Goal: Understand process/instructions: Learn how to perform a task or action

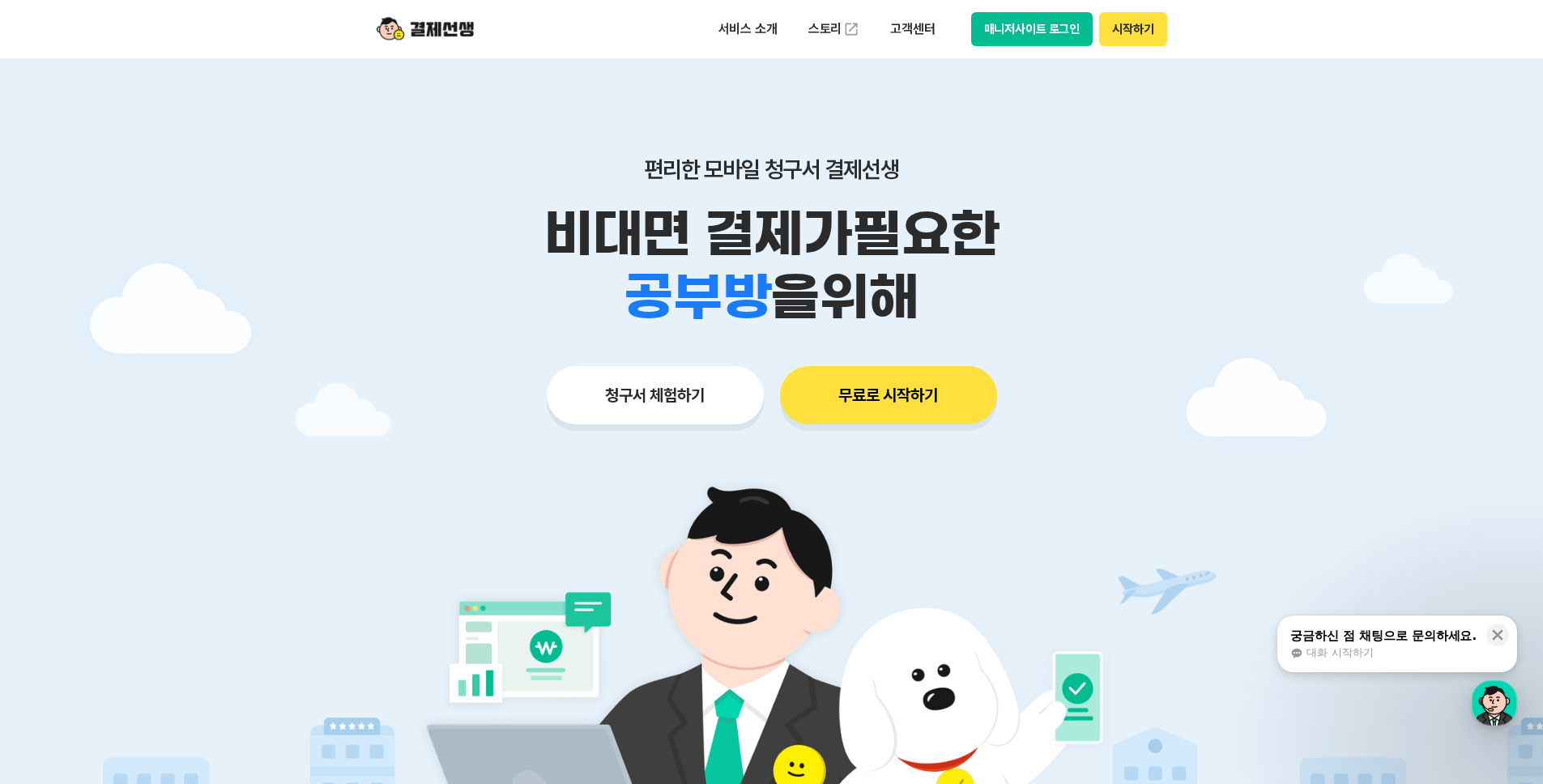
click at [1053, 32] on button "매니저사이트 로그인" at bounding box center [1033, 29] width 123 height 34
click at [1181, 214] on p "비대면 결제가 필요한" at bounding box center [772, 234] width 830 height 63
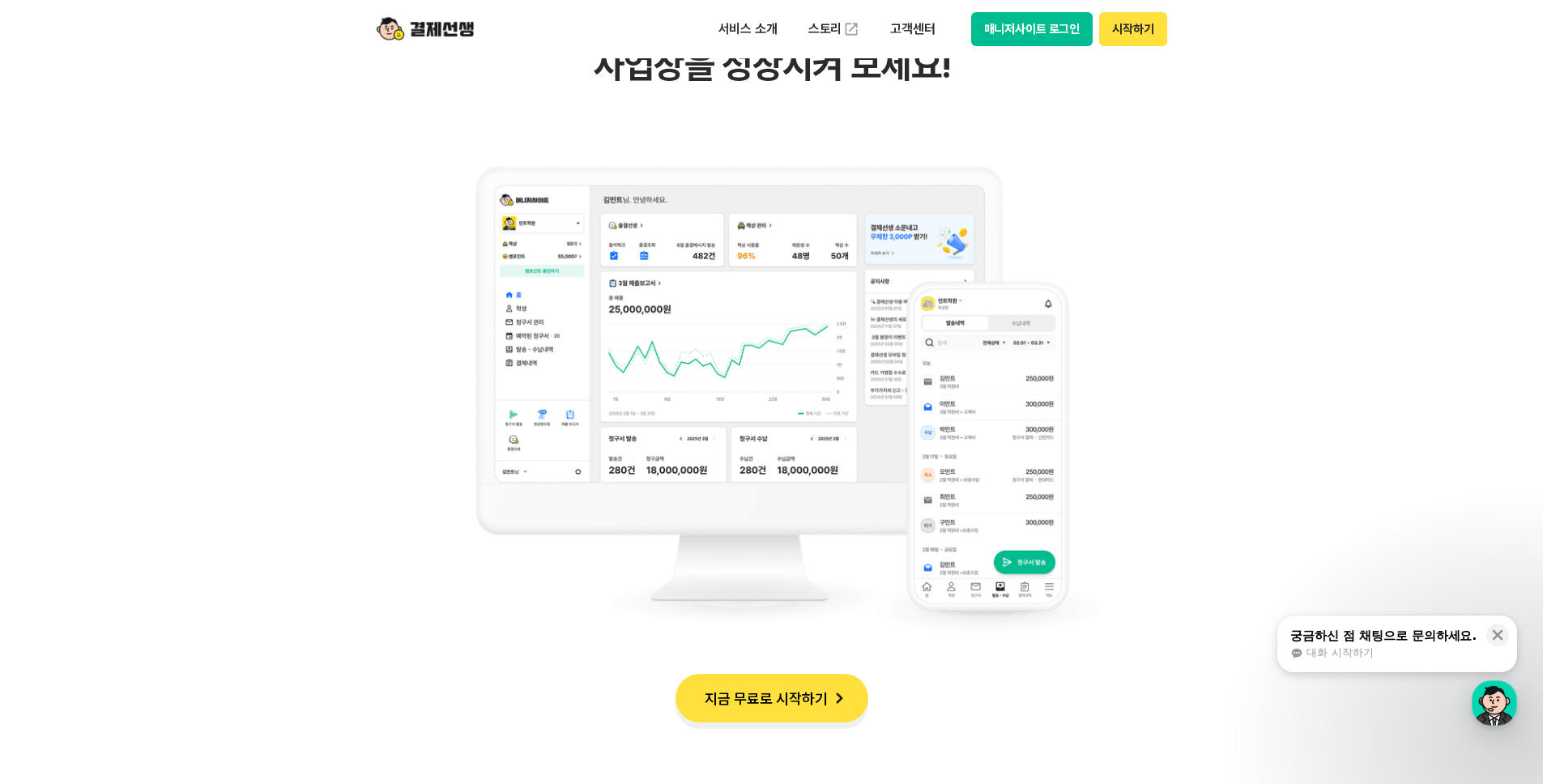
scroll to position [1587, 0]
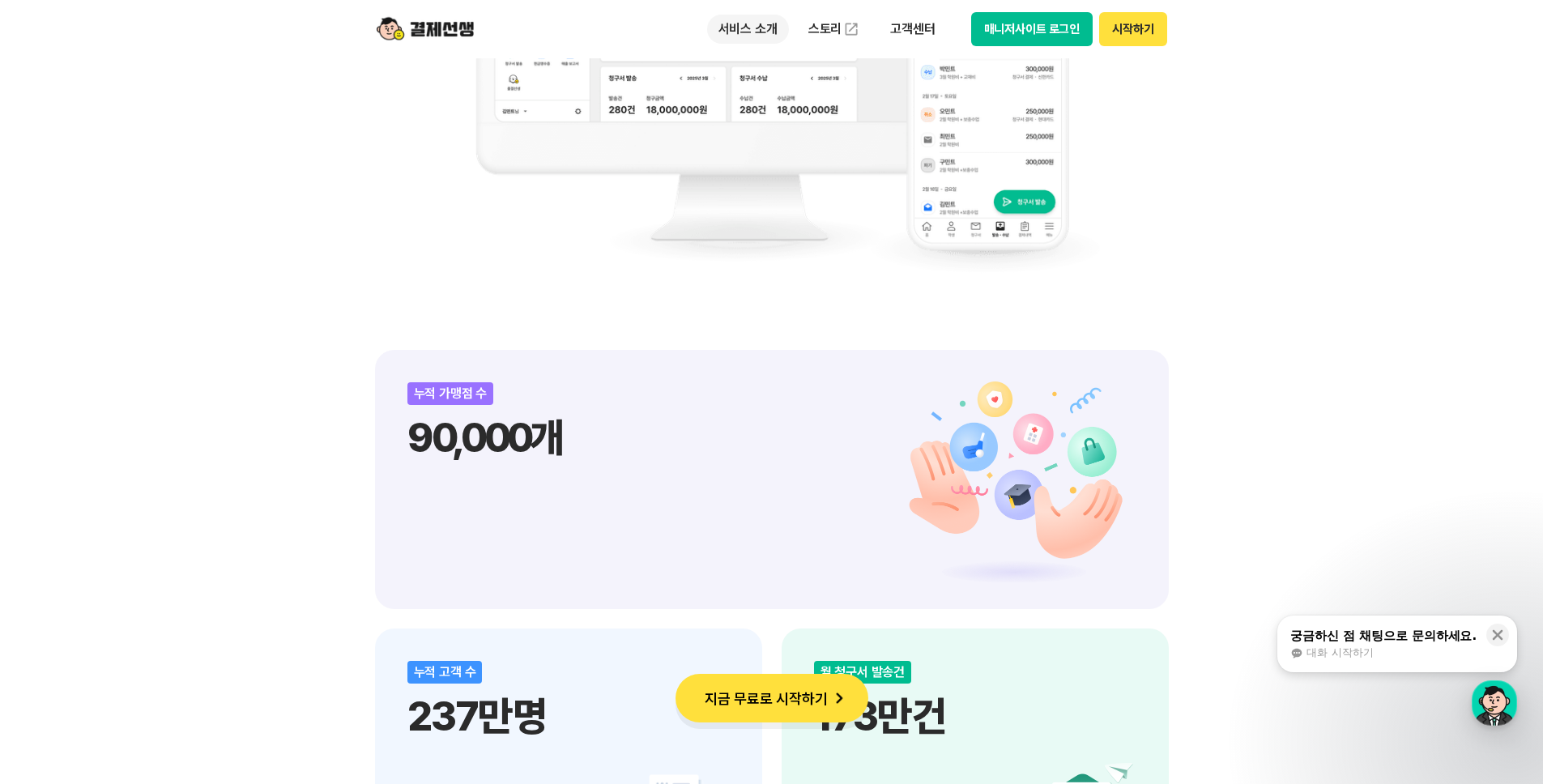
click at [764, 33] on p "서비스 소개" at bounding box center [748, 29] width 82 height 29
click at [784, 137] on link "결제하기" at bounding box center [775, 129] width 136 height 33
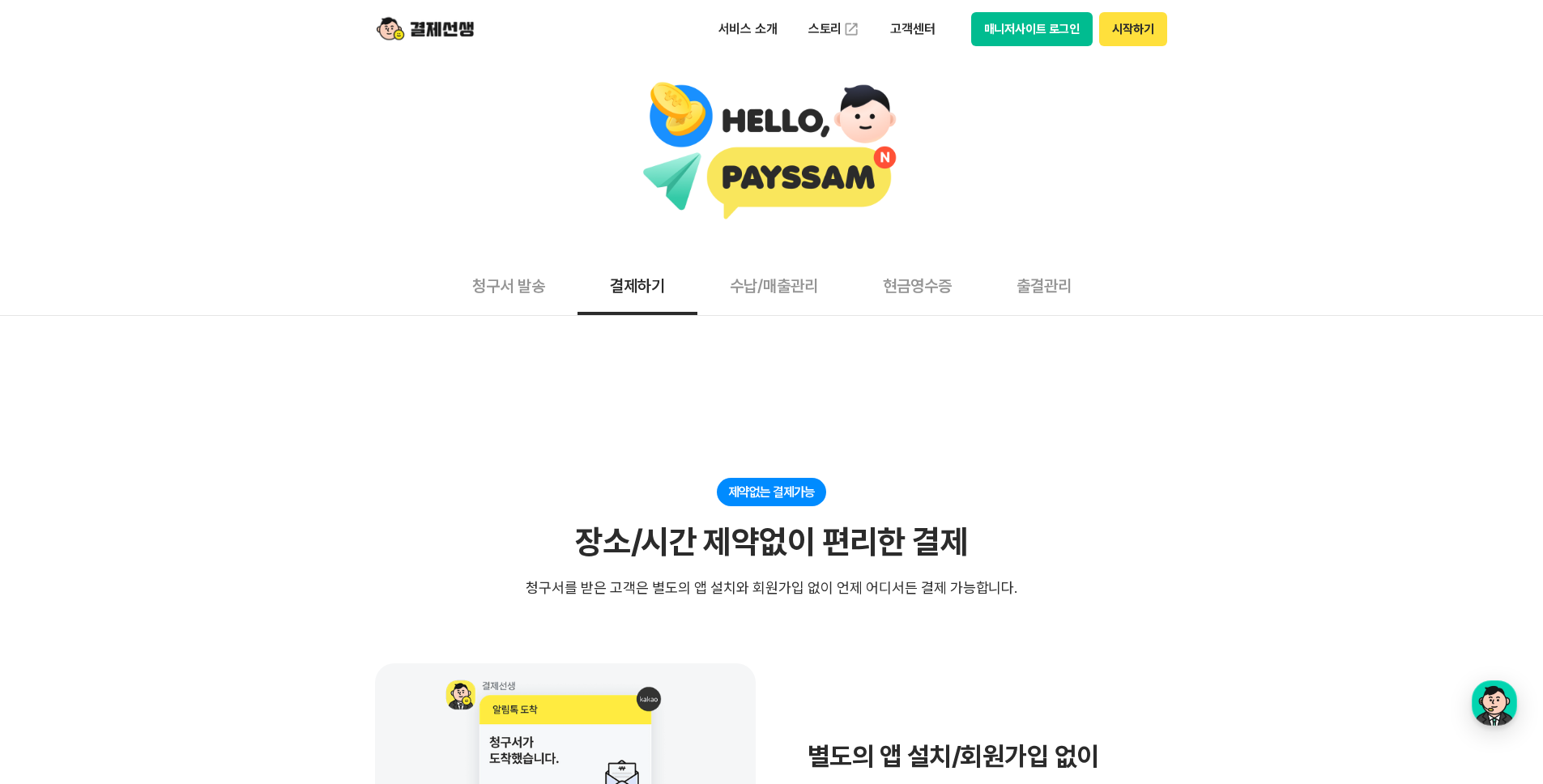
click at [797, 282] on button "수납/매출관리" at bounding box center [774, 285] width 153 height 60
